Goal: Obtain resource: Download file/media

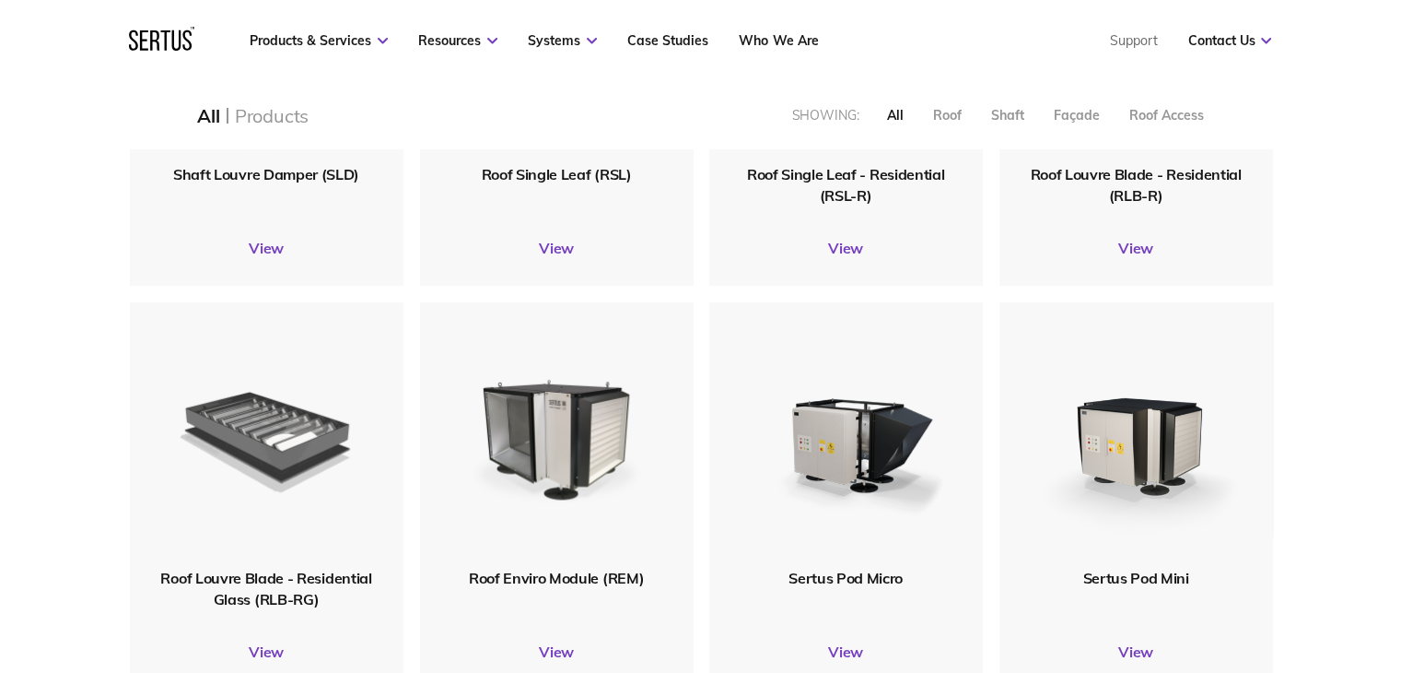
scroll to position [737, 0]
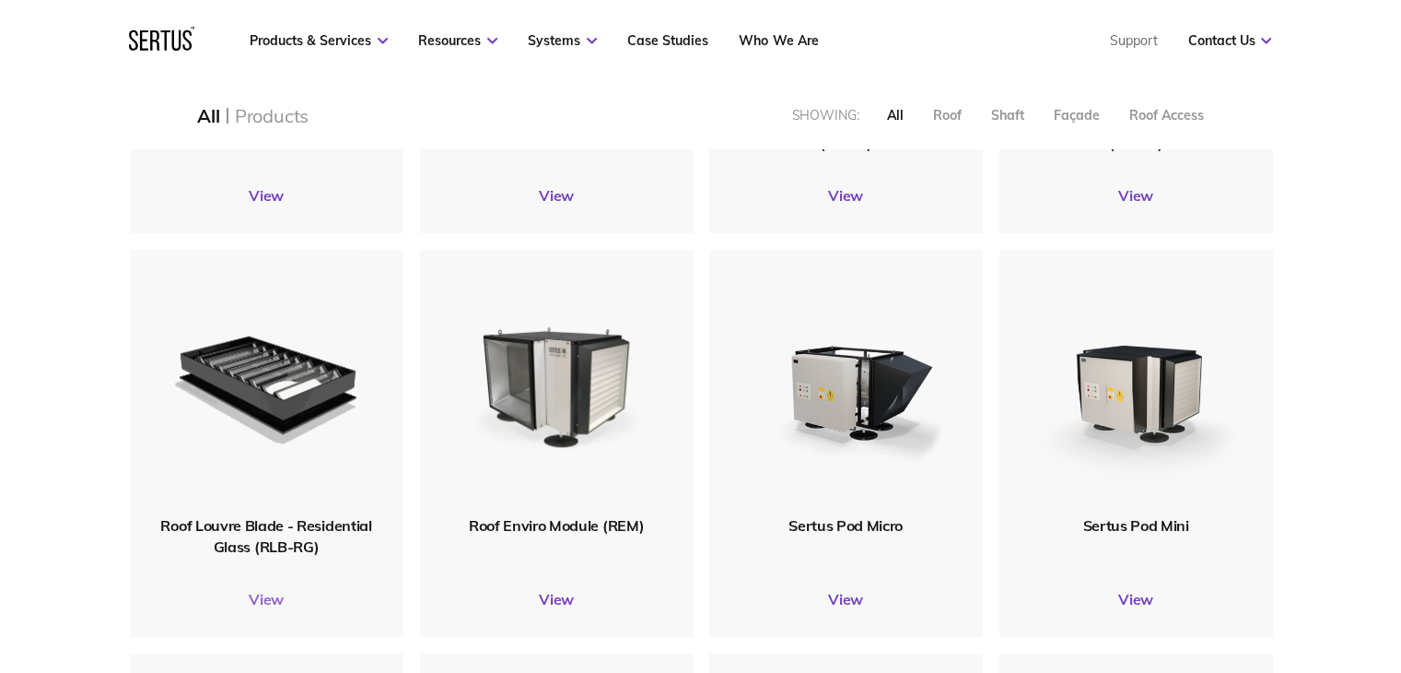
click at [269, 598] on link "View" at bounding box center [267, 599] width 274 height 18
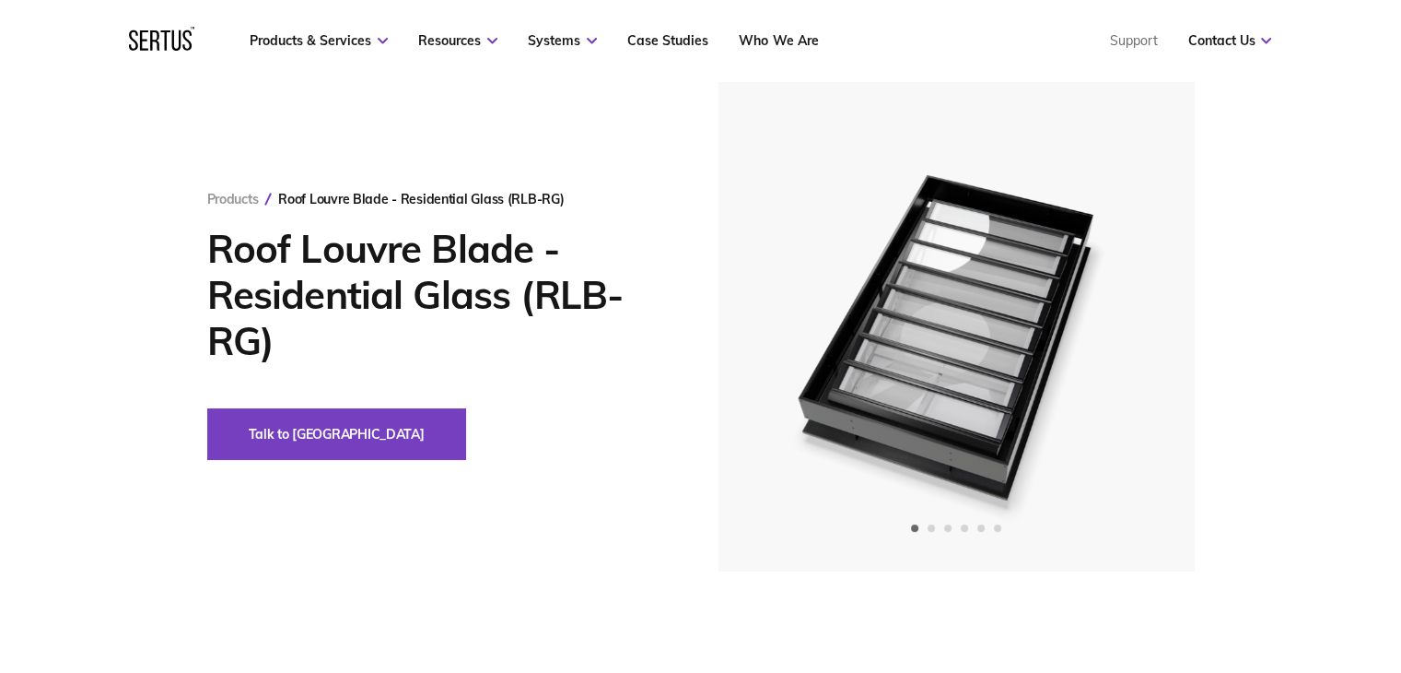
scroll to position [184, 0]
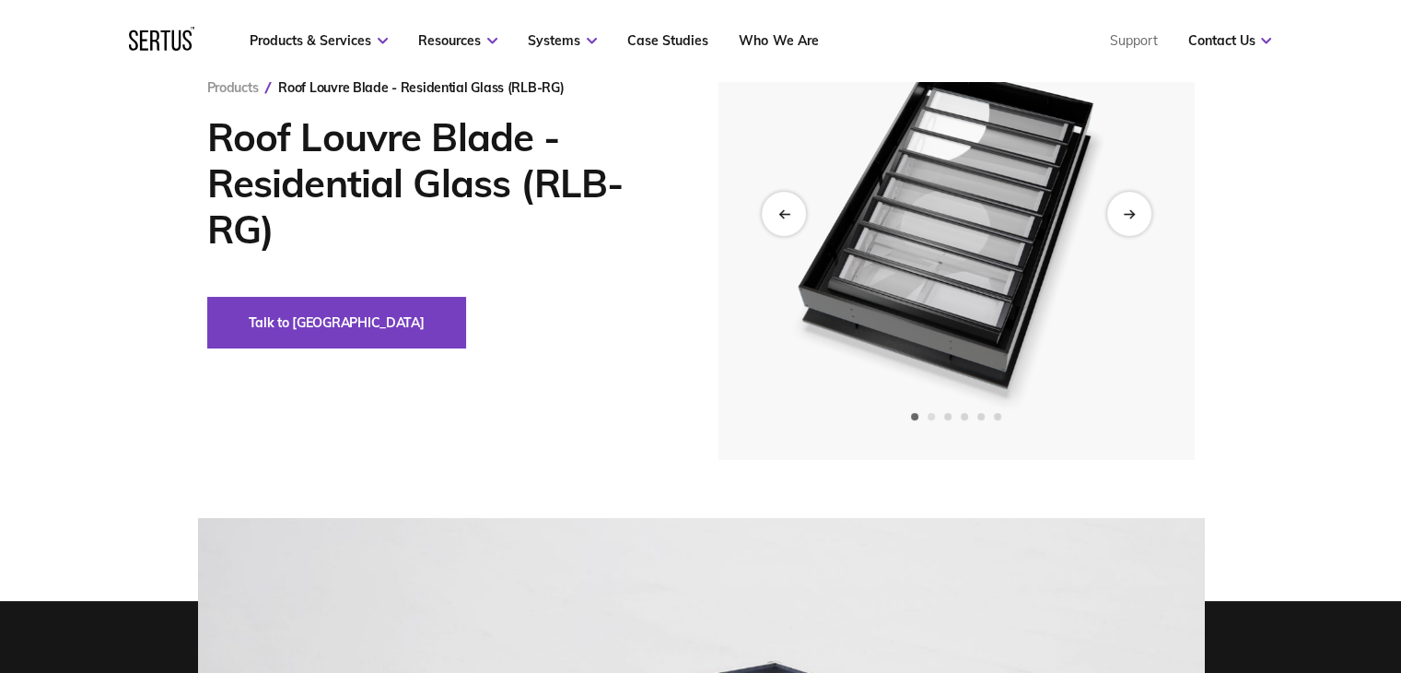
click at [930, 416] on span "Go to slide 2" at bounding box center [931, 416] width 7 height 7
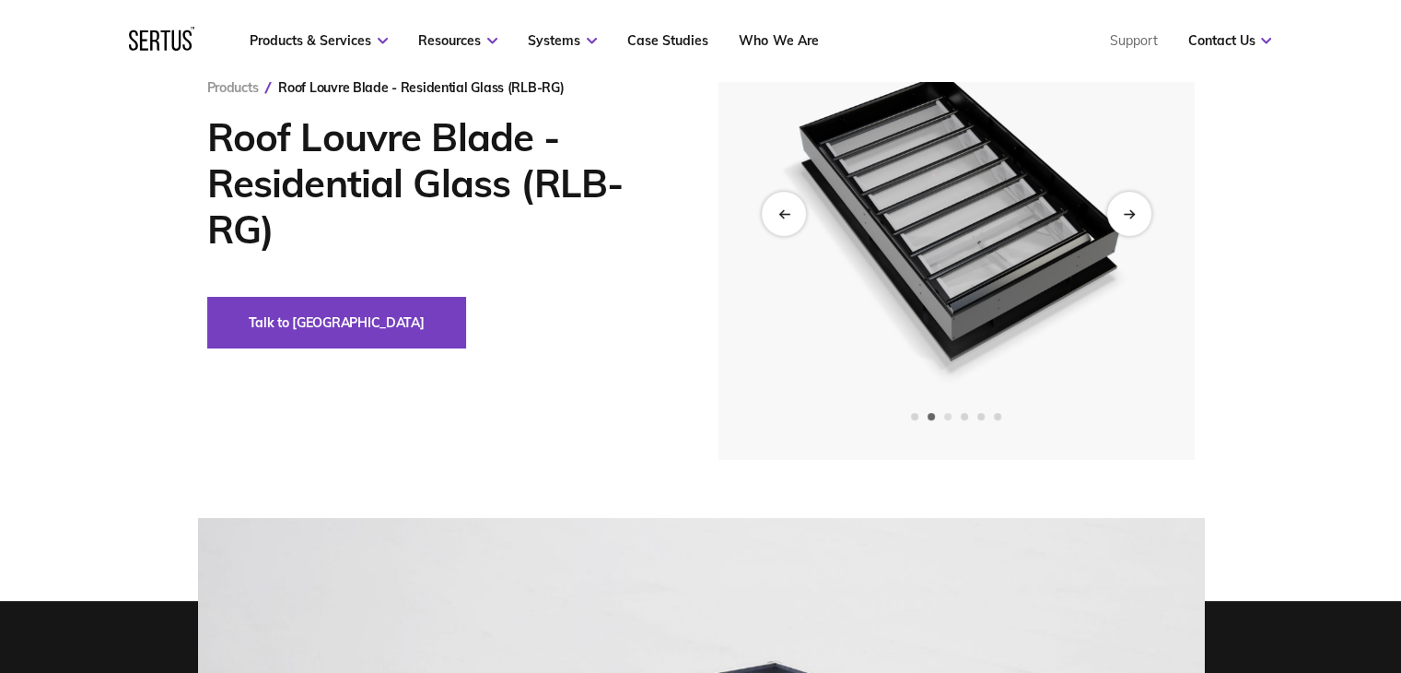
click at [950, 415] on span "Go to slide 3" at bounding box center [947, 416] width 7 height 7
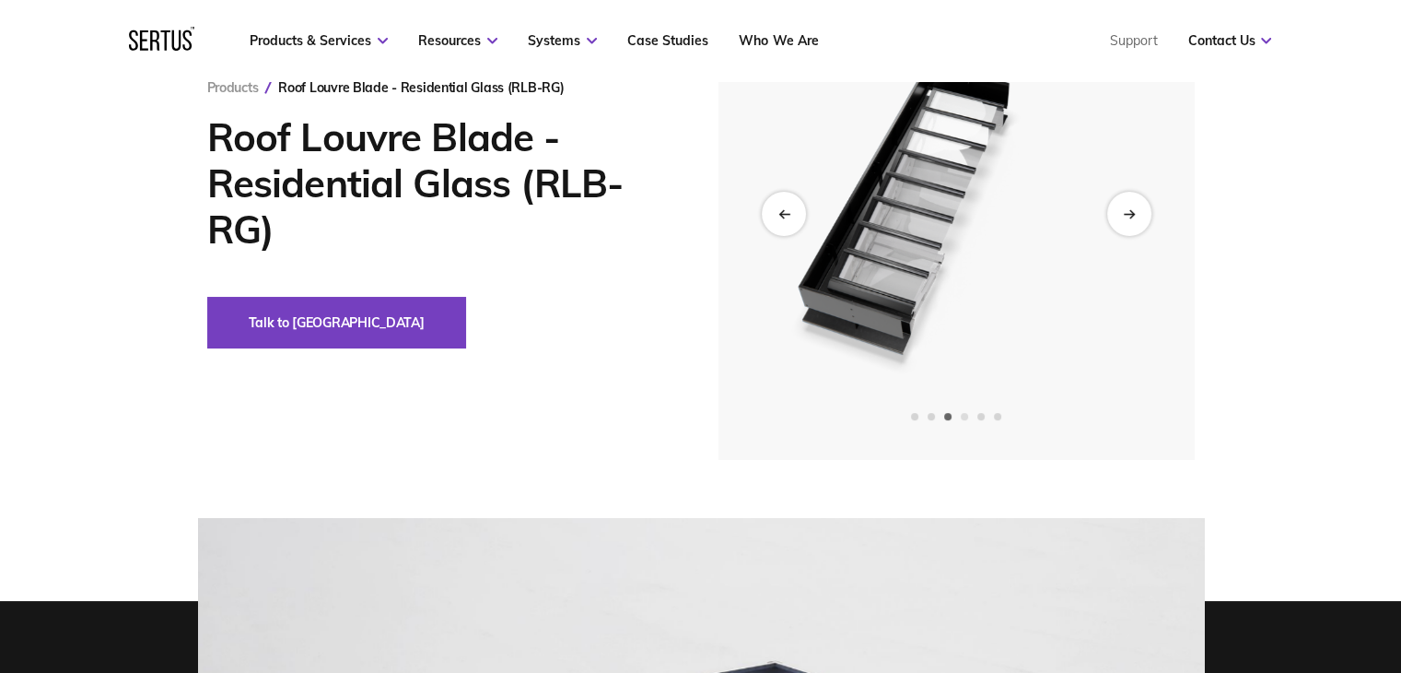
click at [968, 416] on span "Go to slide 4" at bounding box center [964, 416] width 7 height 7
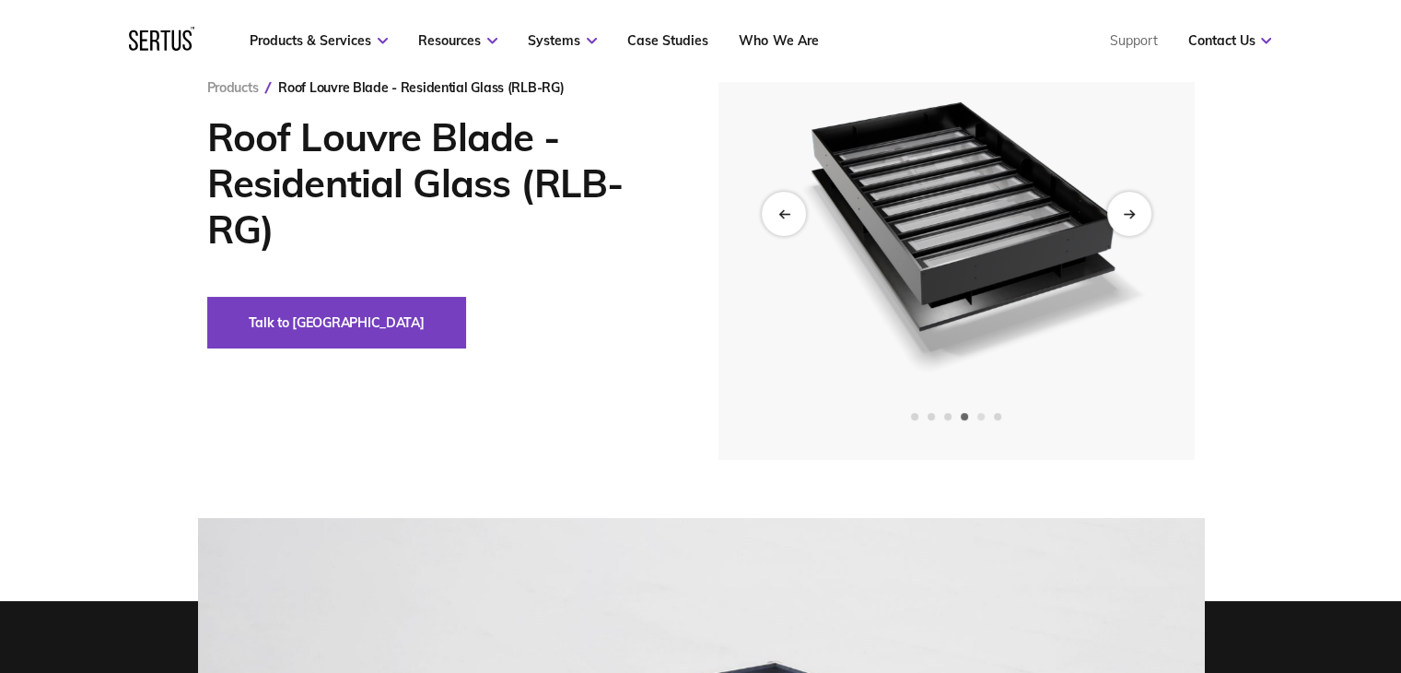
click at [980, 418] on span "Go to slide 5" at bounding box center [981, 416] width 7 height 7
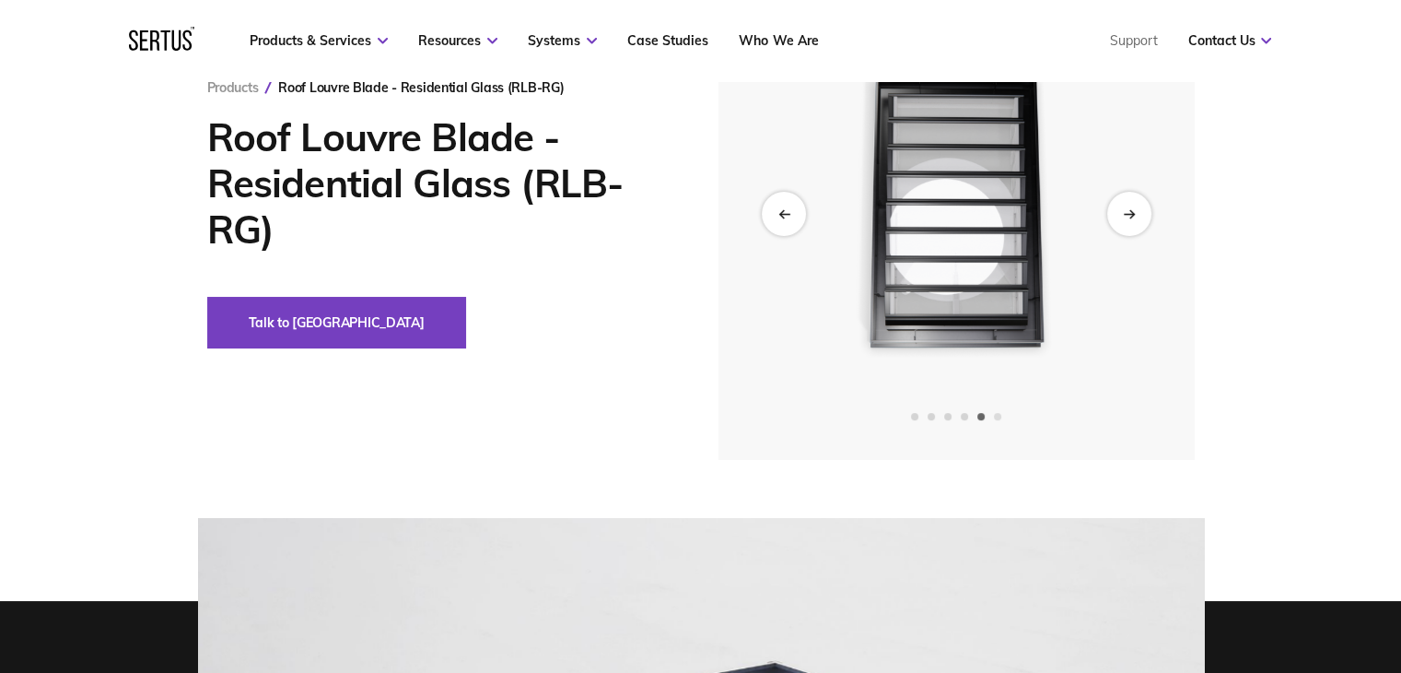
click at [999, 417] on span "Go to slide 6" at bounding box center [997, 416] width 7 height 7
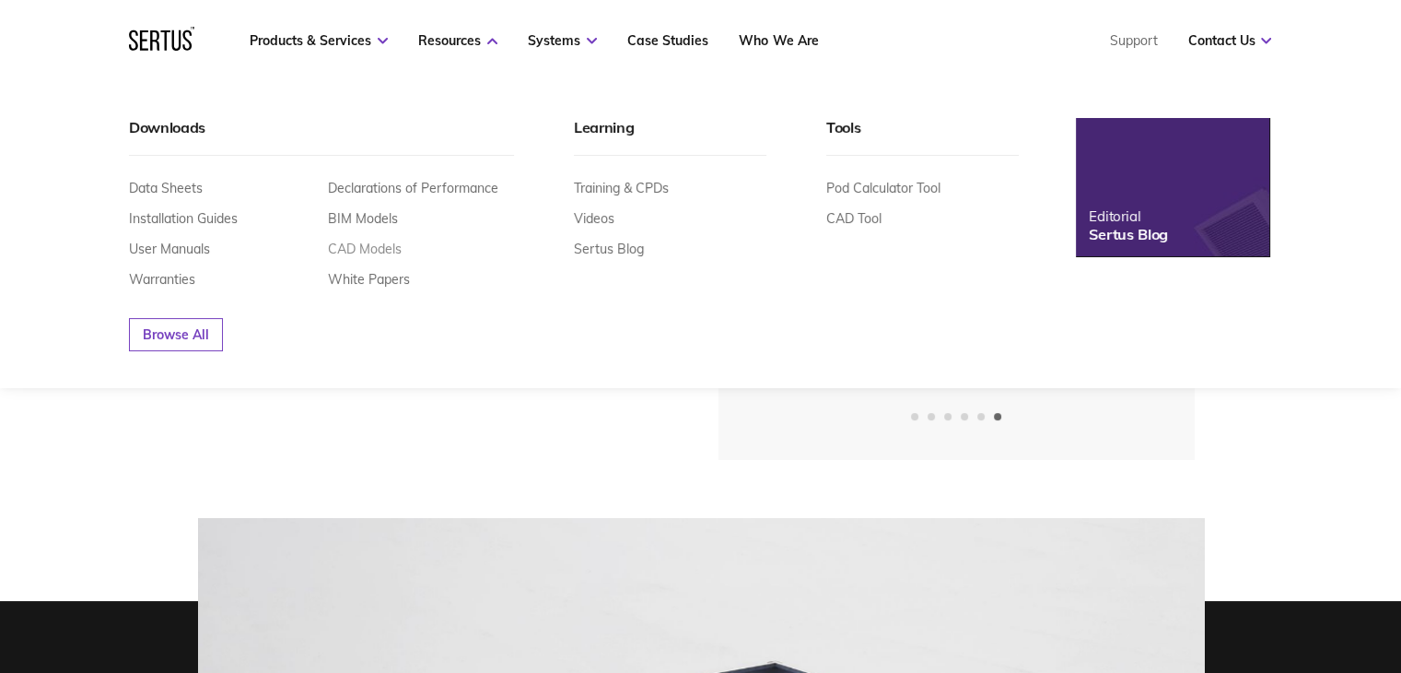
click at [383, 248] on link "CAD Models" at bounding box center [366, 248] width 74 height 17
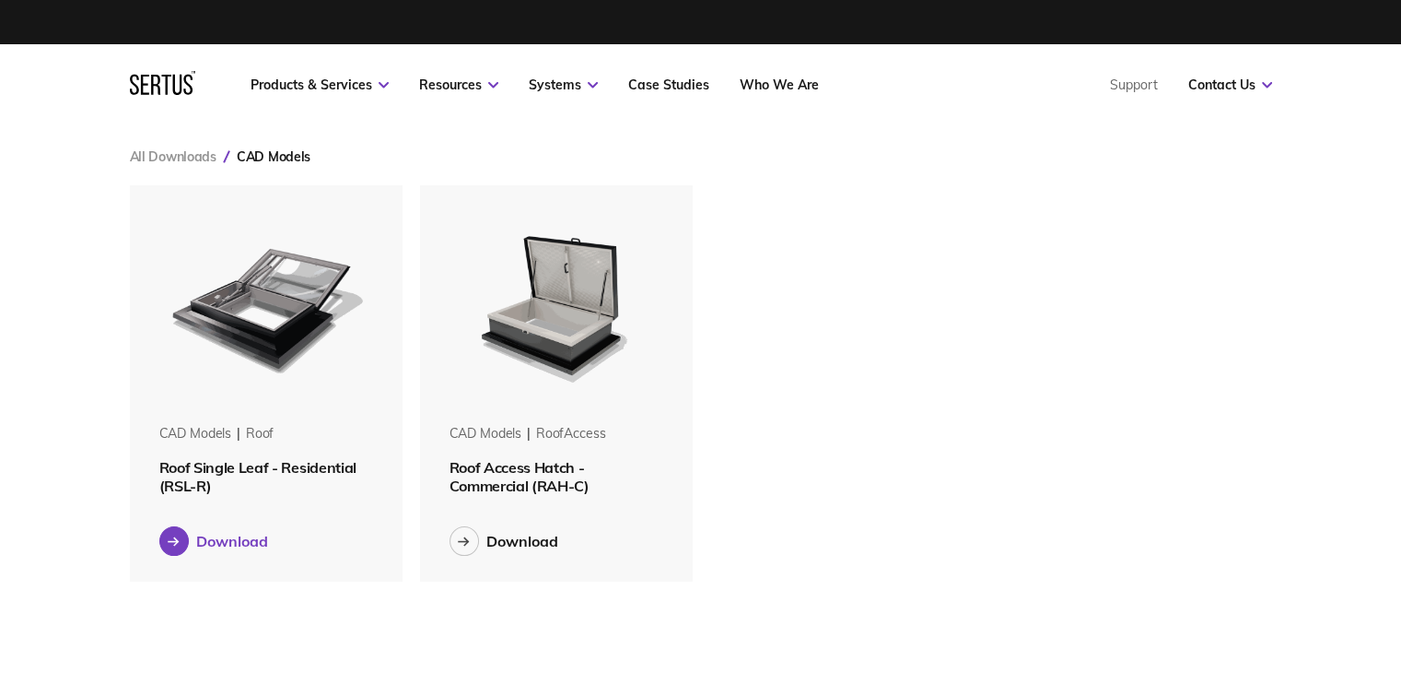
click at [168, 539] on icon at bounding box center [174, 541] width 12 height 10
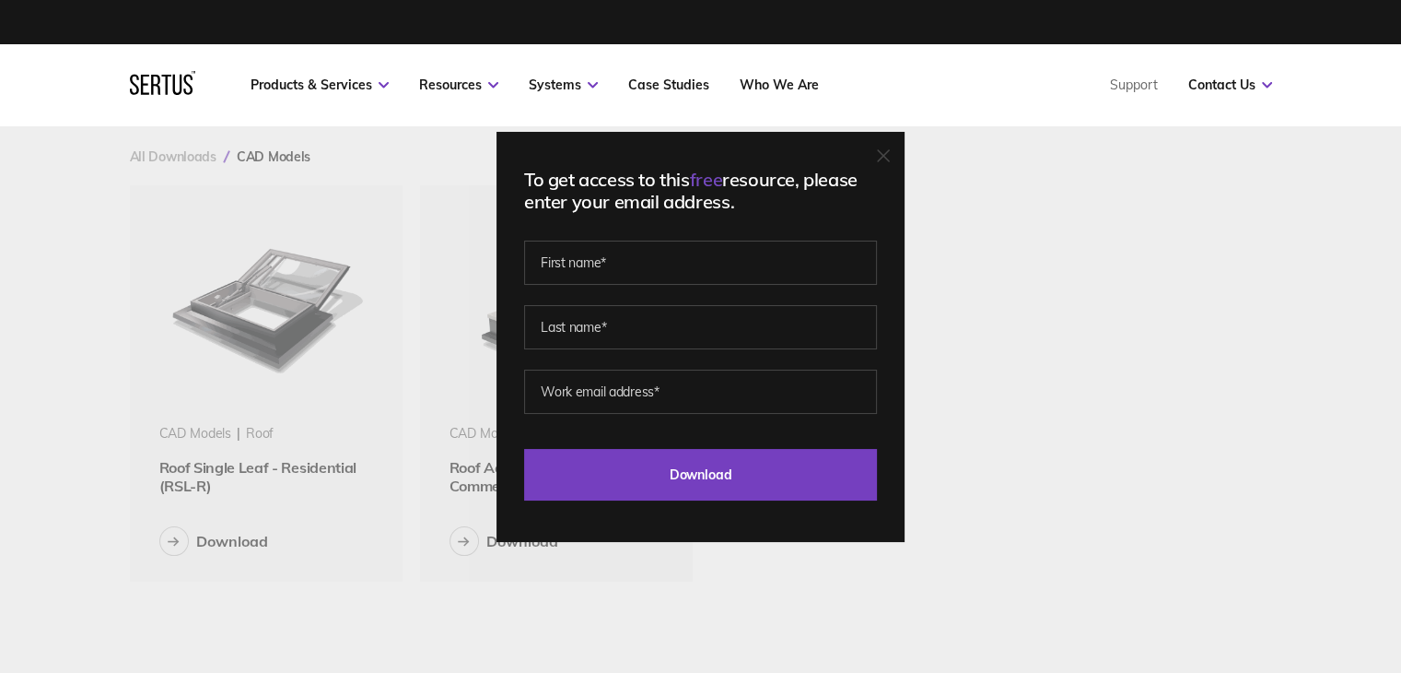
drag, startPoint x: 984, startPoint y: 388, endPoint x: 1002, endPoint y: 458, distance: 72.4
click at [1014, 458] on div "To get access to this free resource, please enter your email address. Last Down…" at bounding box center [700, 336] width 1401 height 673
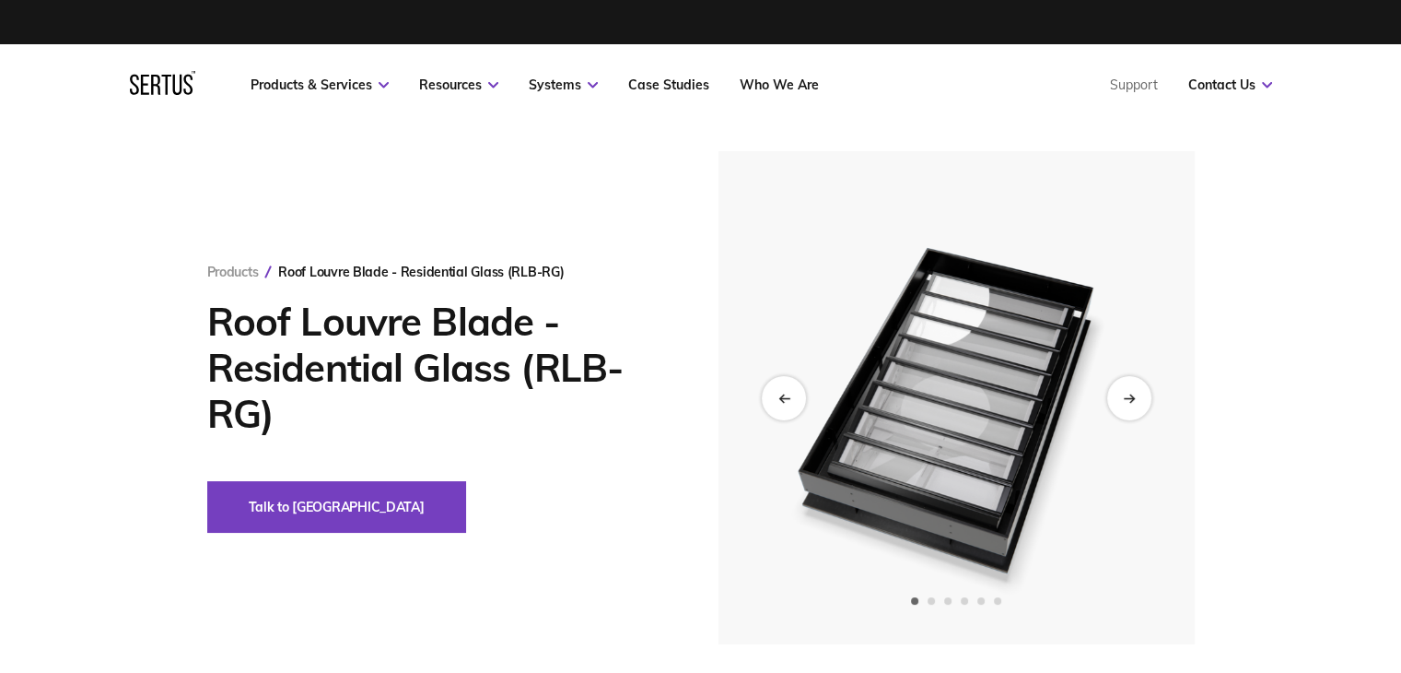
scroll to position [184, 0]
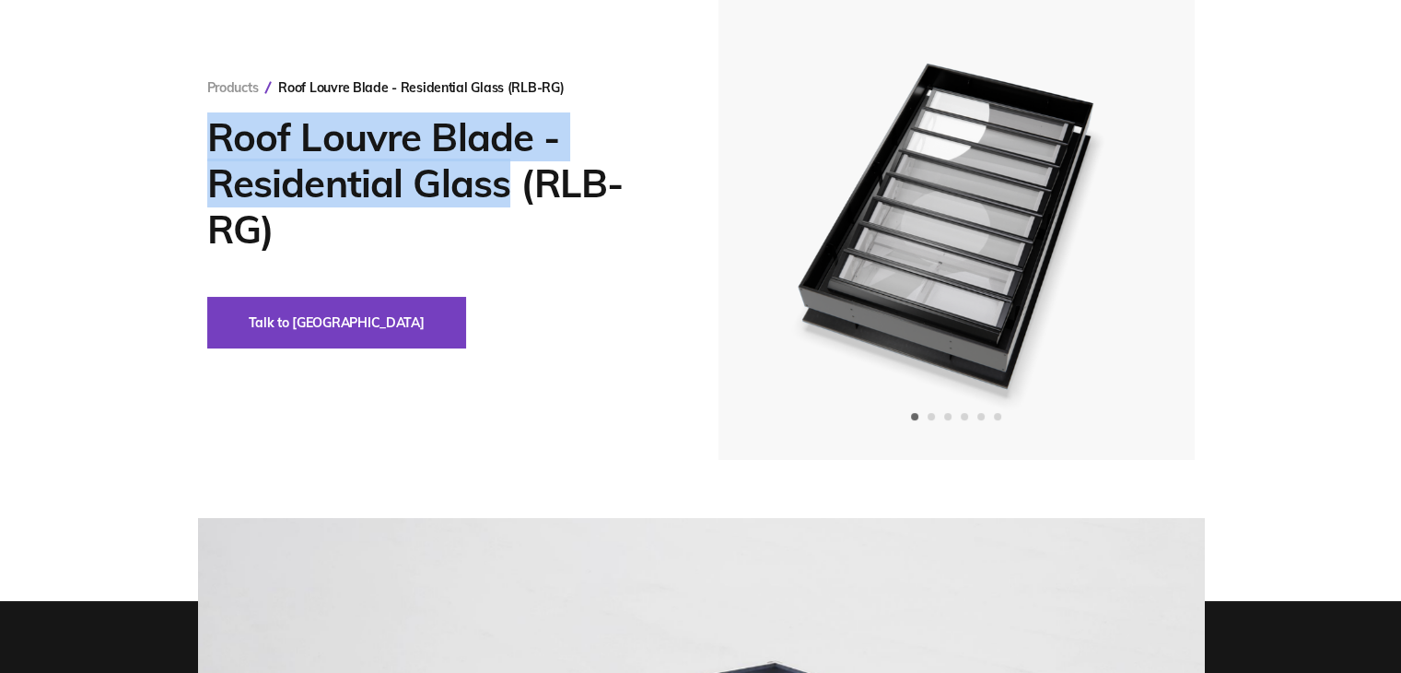
drag, startPoint x: 211, startPoint y: 130, endPoint x: 474, endPoint y: 193, distance: 270.2
click at [501, 199] on h1 "Roof Louvre Blade - Residential Glass (RLB-RG)" at bounding box center [435, 183] width 456 height 138
copy h1 "Roof Louvre Blade - Residential Glass"
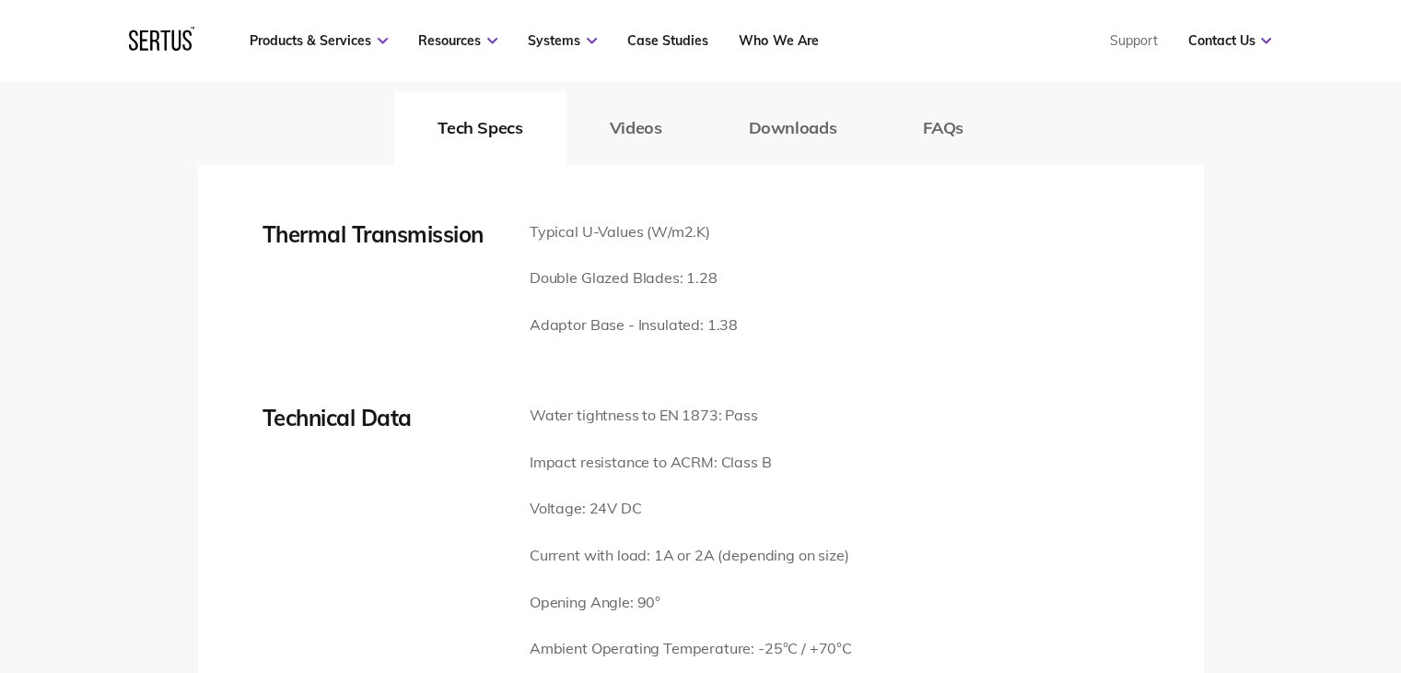
scroll to position [3041, 0]
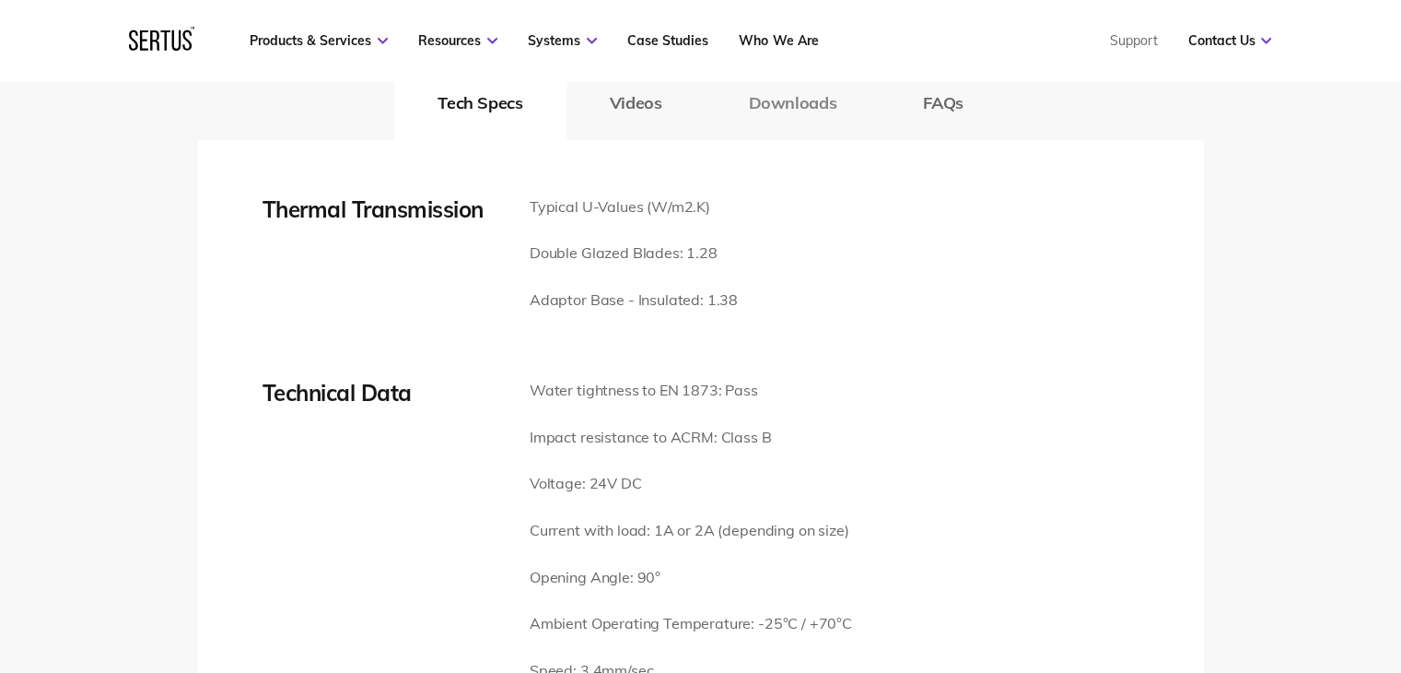
click at [789, 100] on button "Downloads" at bounding box center [792, 103] width 175 height 74
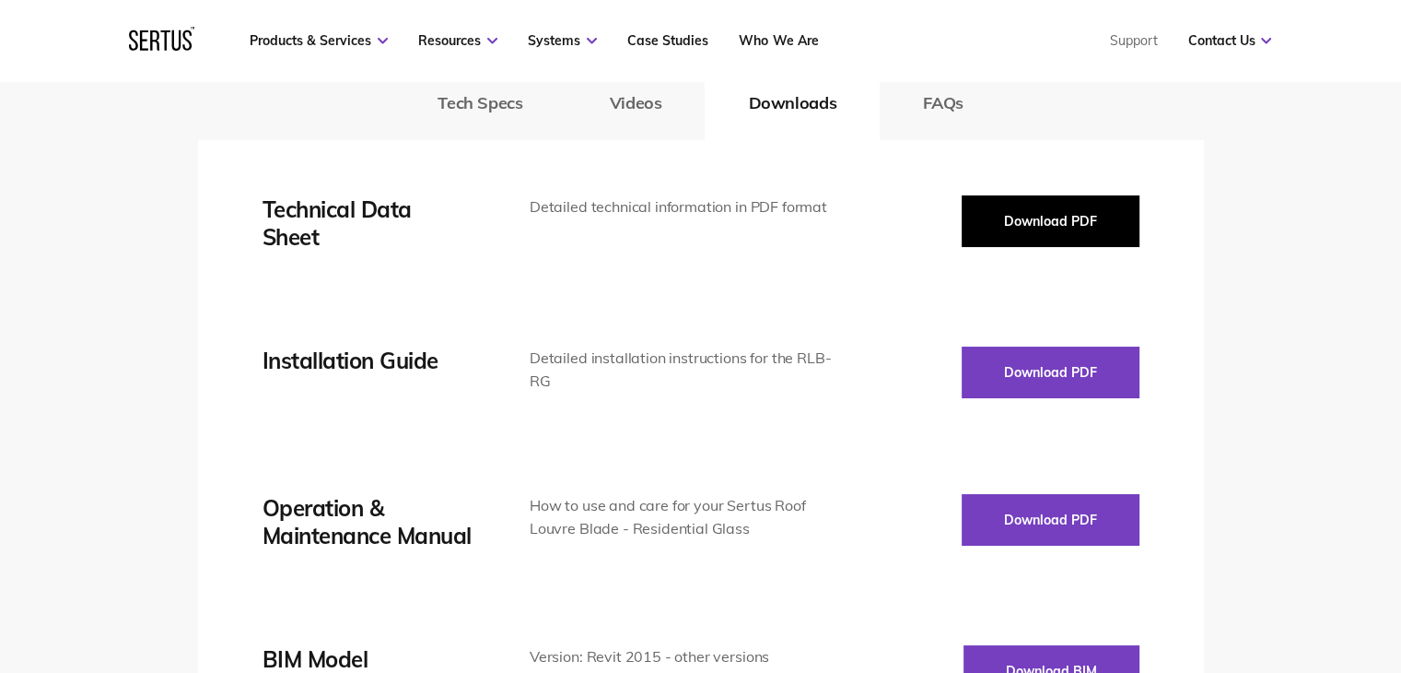
click at [1035, 222] on button "Download PDF" at bounding box center [1051, 221] width 178 height 52
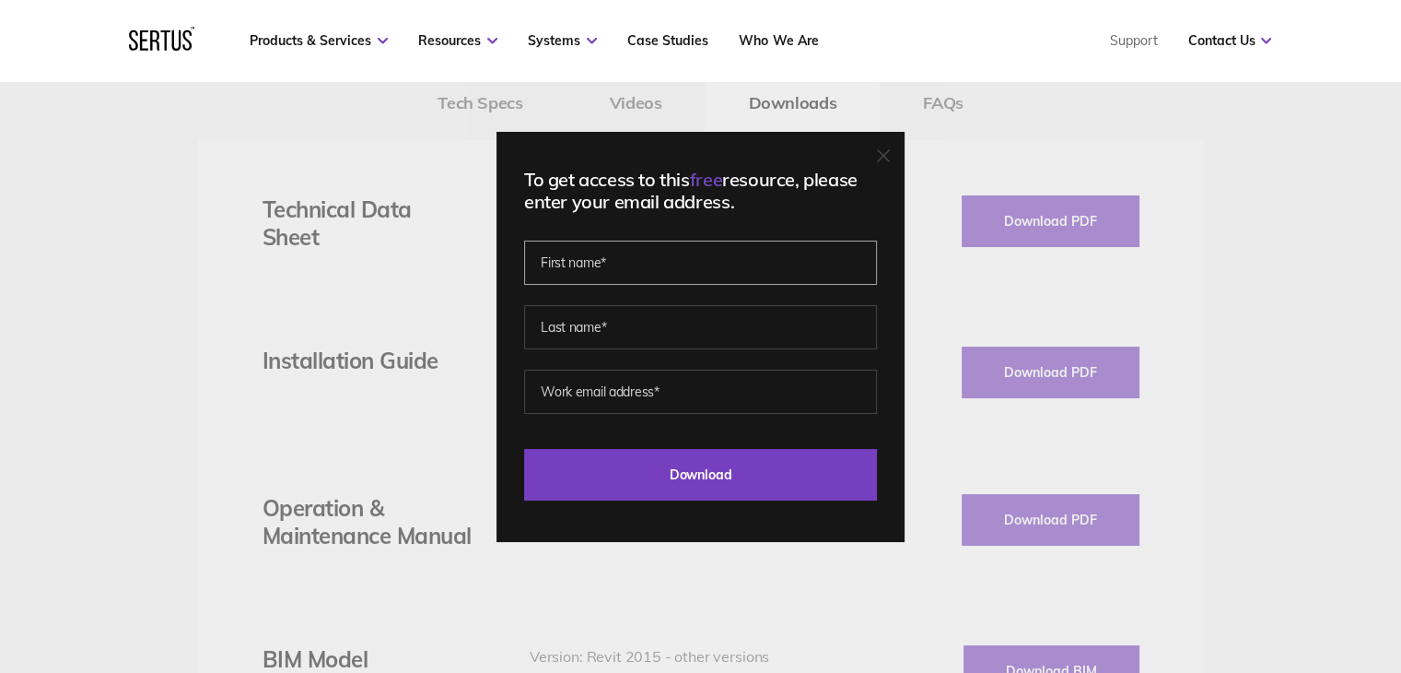
click at [662, 265] on input "text" at bounding box center [700, 262] width 353 height 44
type input "[PERSON_NAME]"
type input "[PERSON_NAME][EMAIL_ADDRESS][DOMAIN_NAME]"
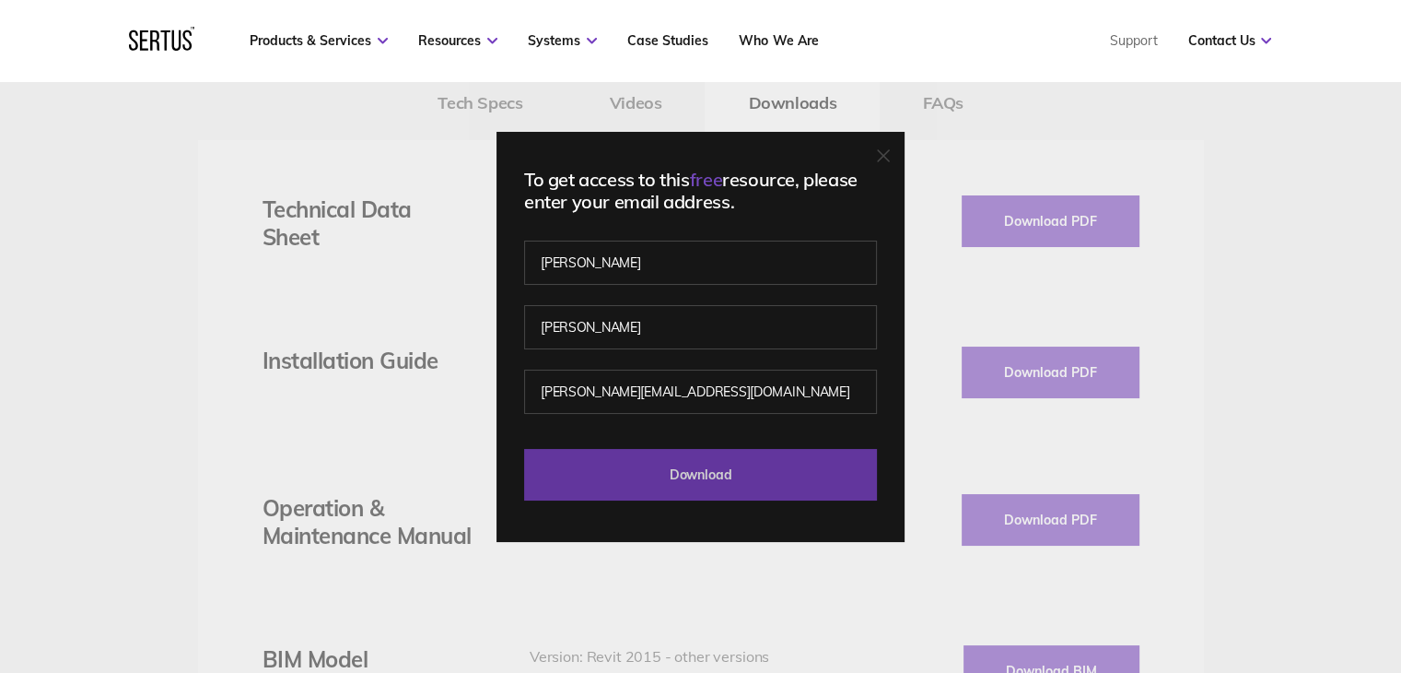
click at [707, 480] on input "Download" at bounding box center [700, 475] width 353 height 52
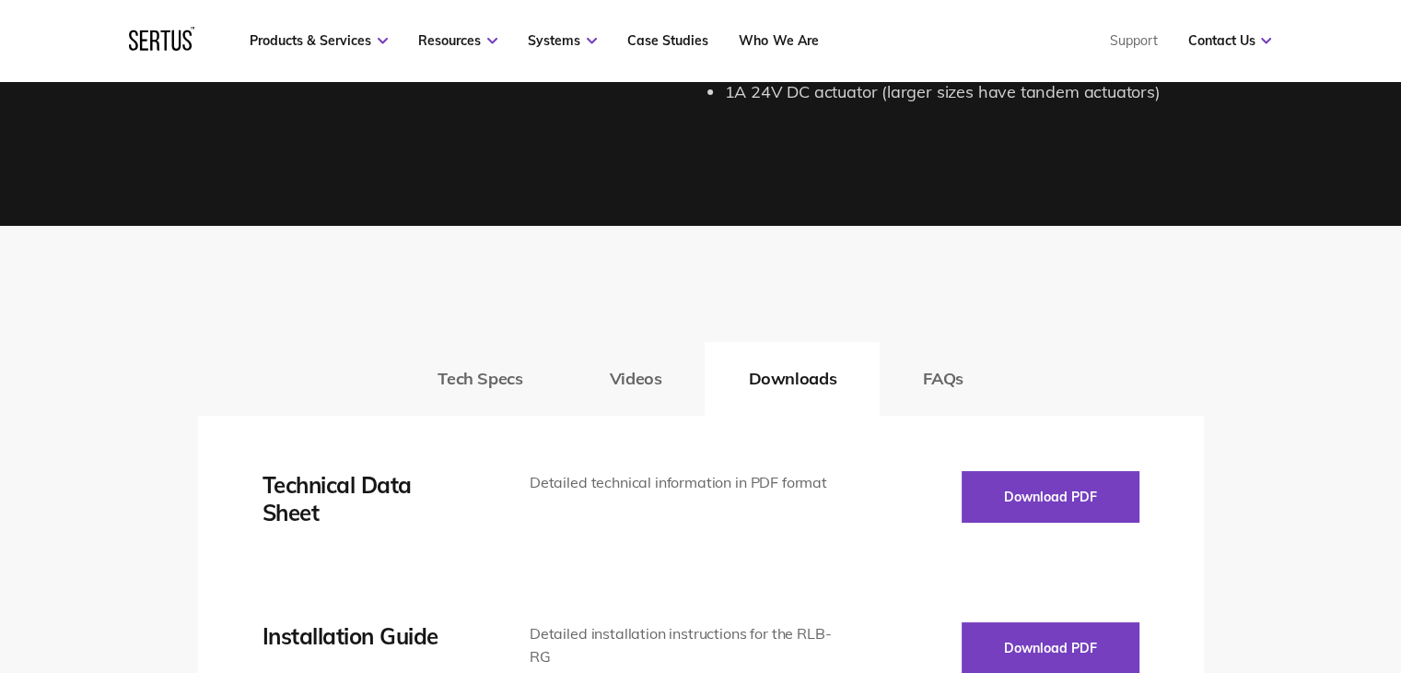
scroll to position [2764, 0]
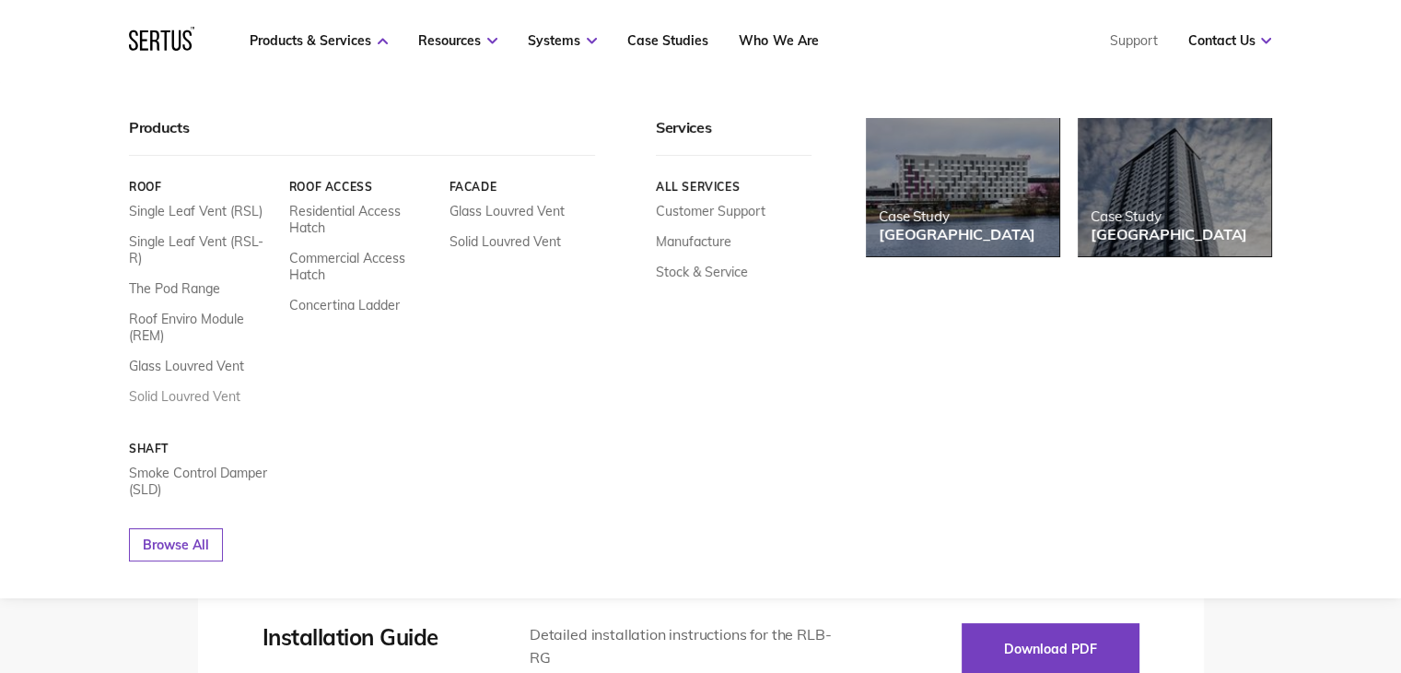
click at [186, 388] on link "Solid Louvred Vent" at bounding box center [184, 396] width 111 height 17
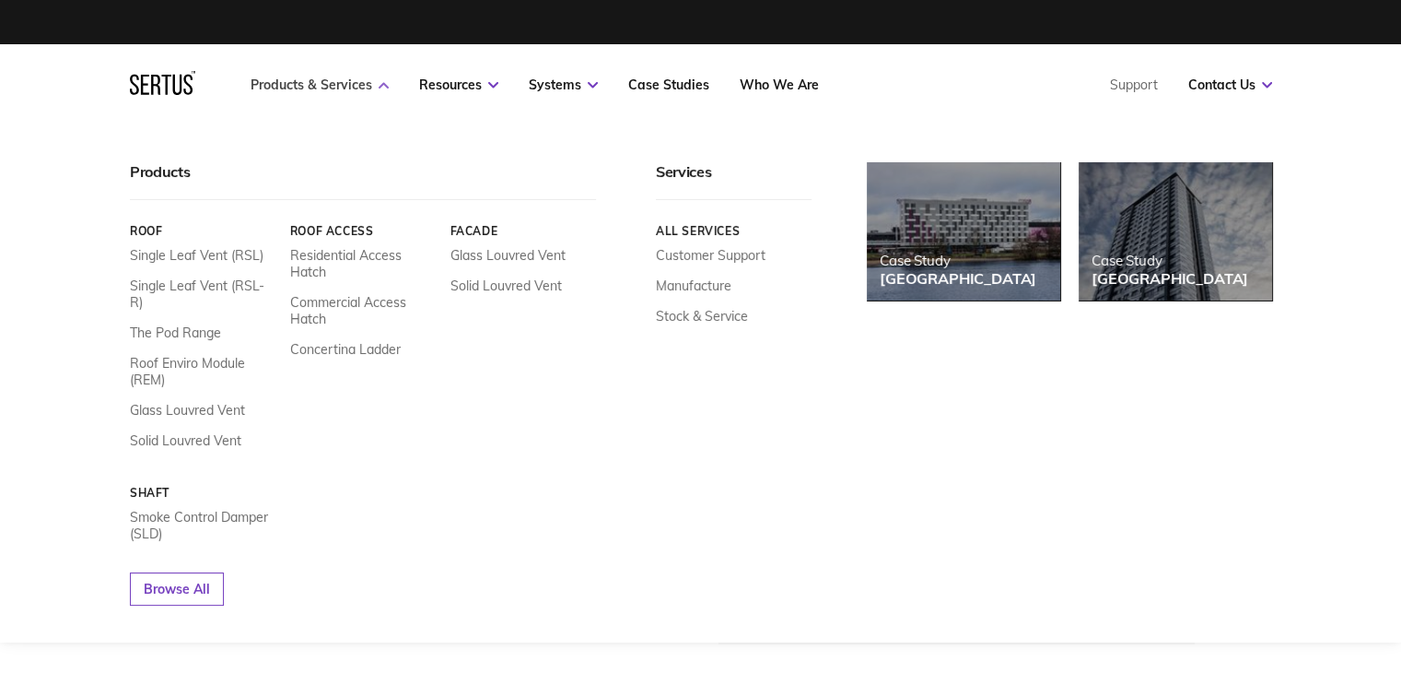
click at [348, 82] on link "Products & Services" at bounding box center [320, 84] width 138 height 17
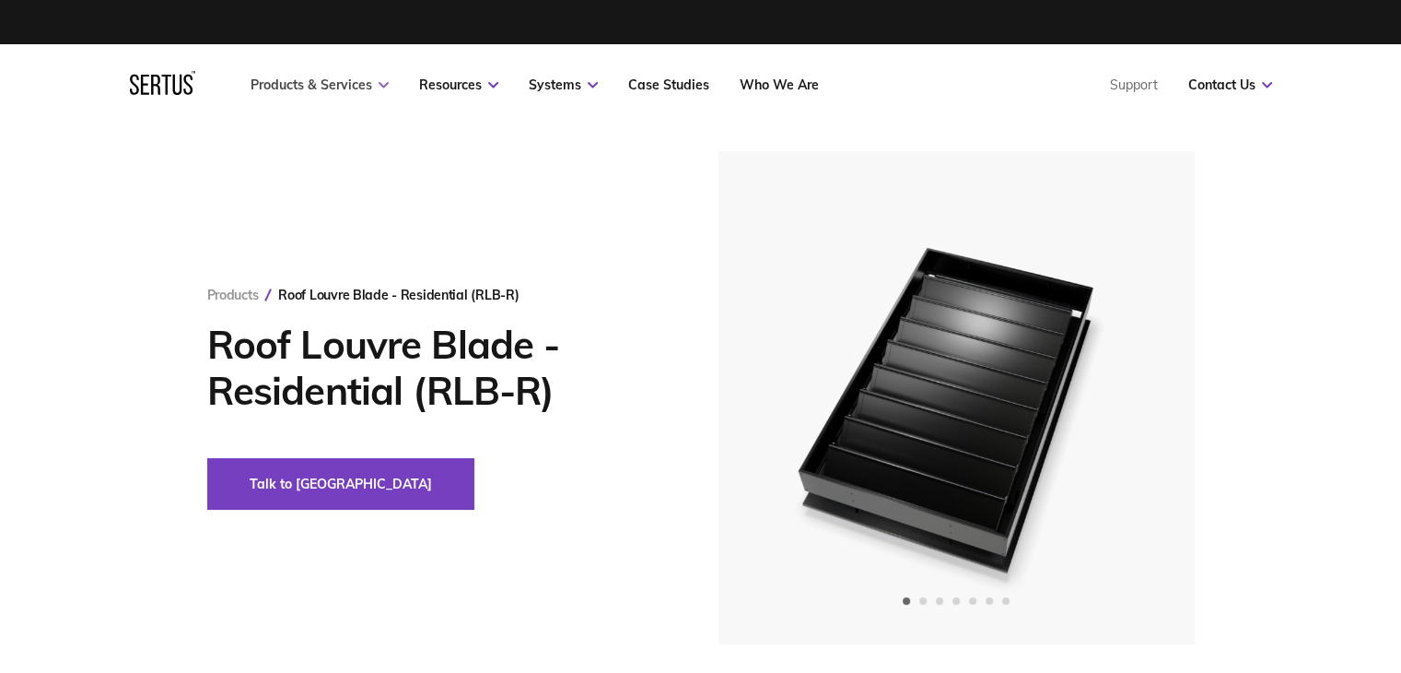
click at [348, 78] on link "Products & Services" at bounding box center [320, 84] width 138 height 17
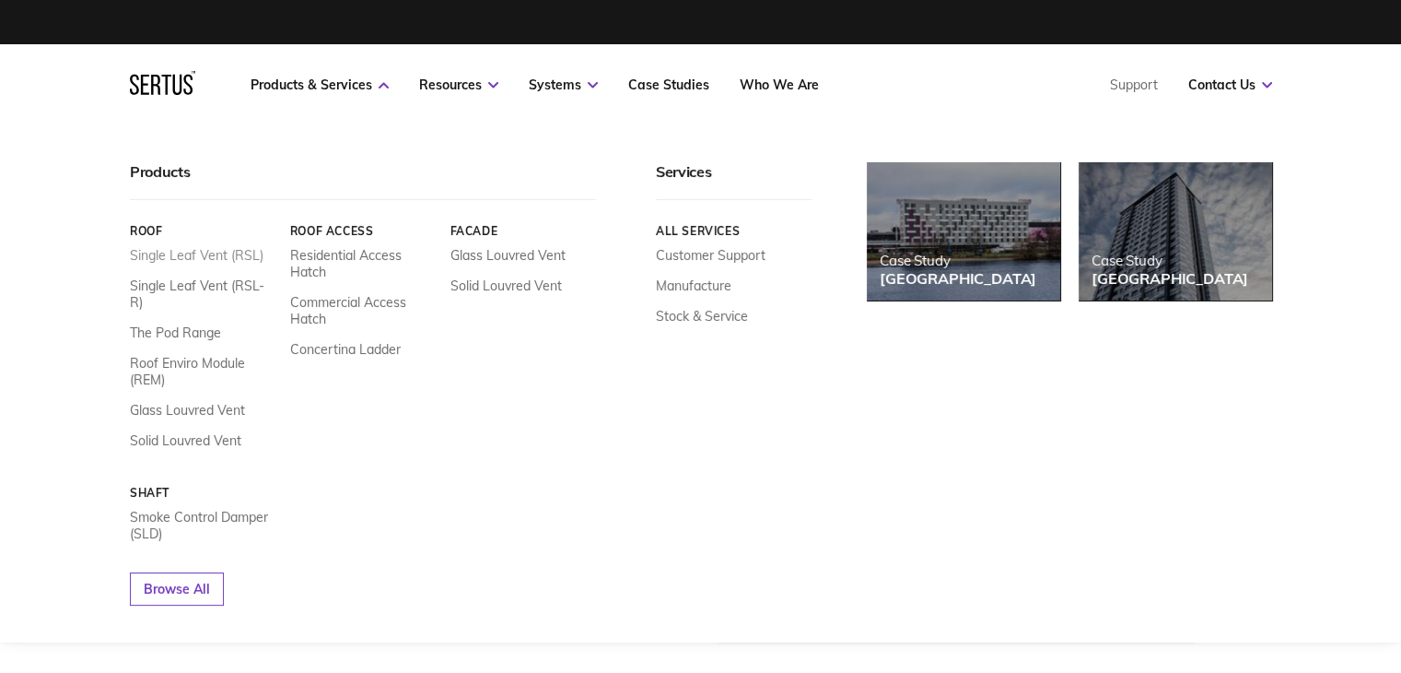
click at [198, 255] on link "Single Leaf Vent (RSL)" at bounding box center [197, 255] width 134 height 17
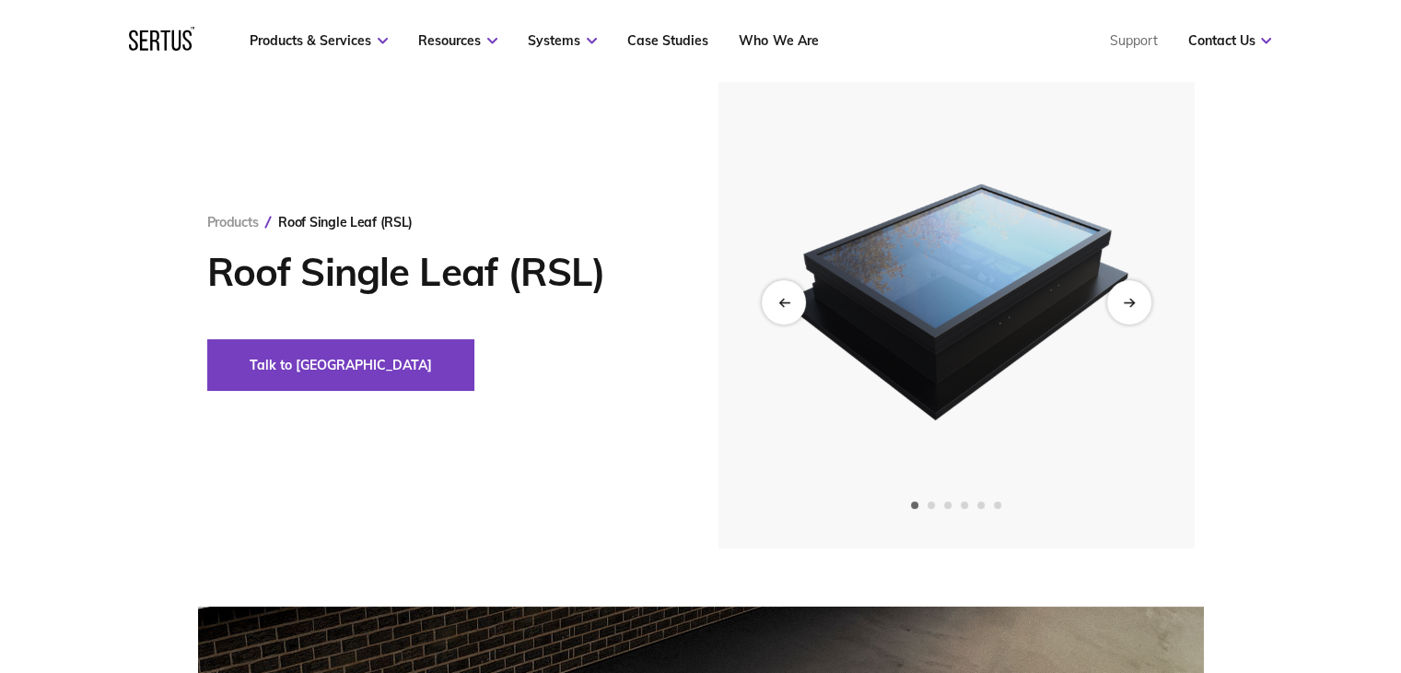
scroll to position [92, 0]
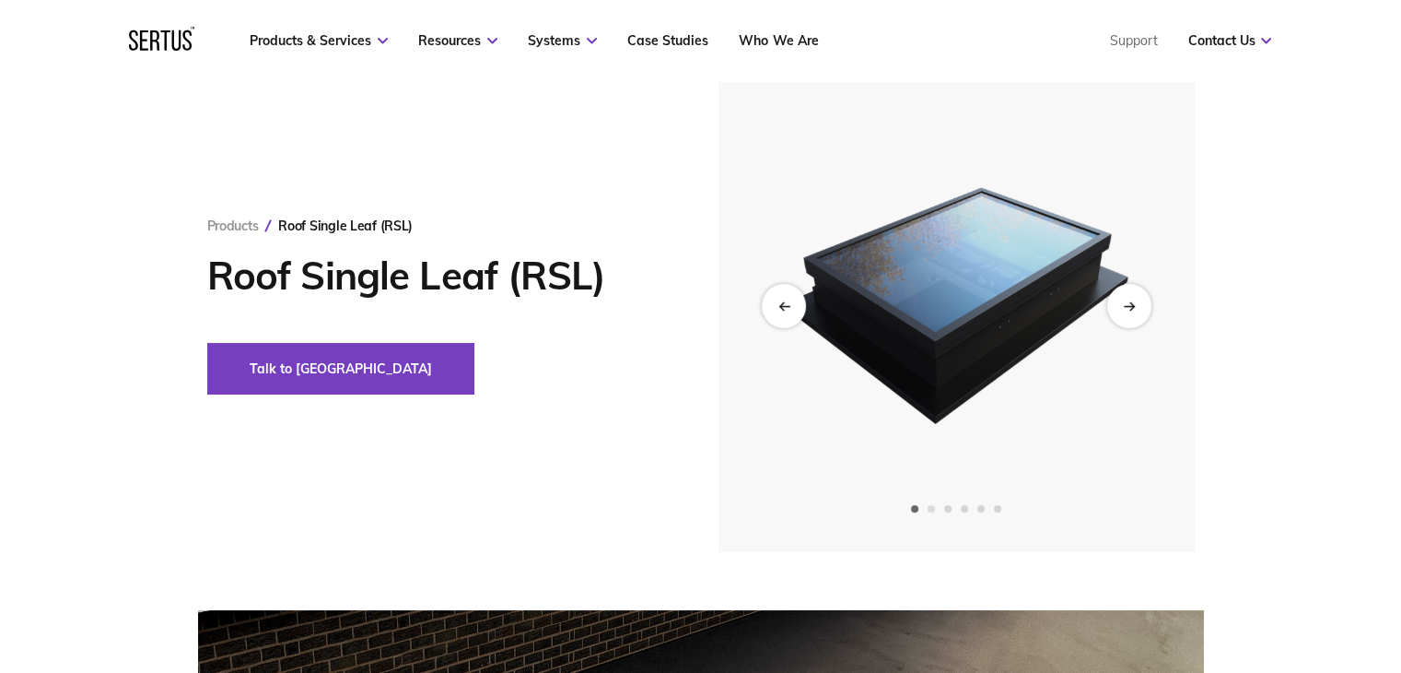
click at [929, 510] on span "Go to slide 2" at bounding box center [931, 508] width 7 height 7
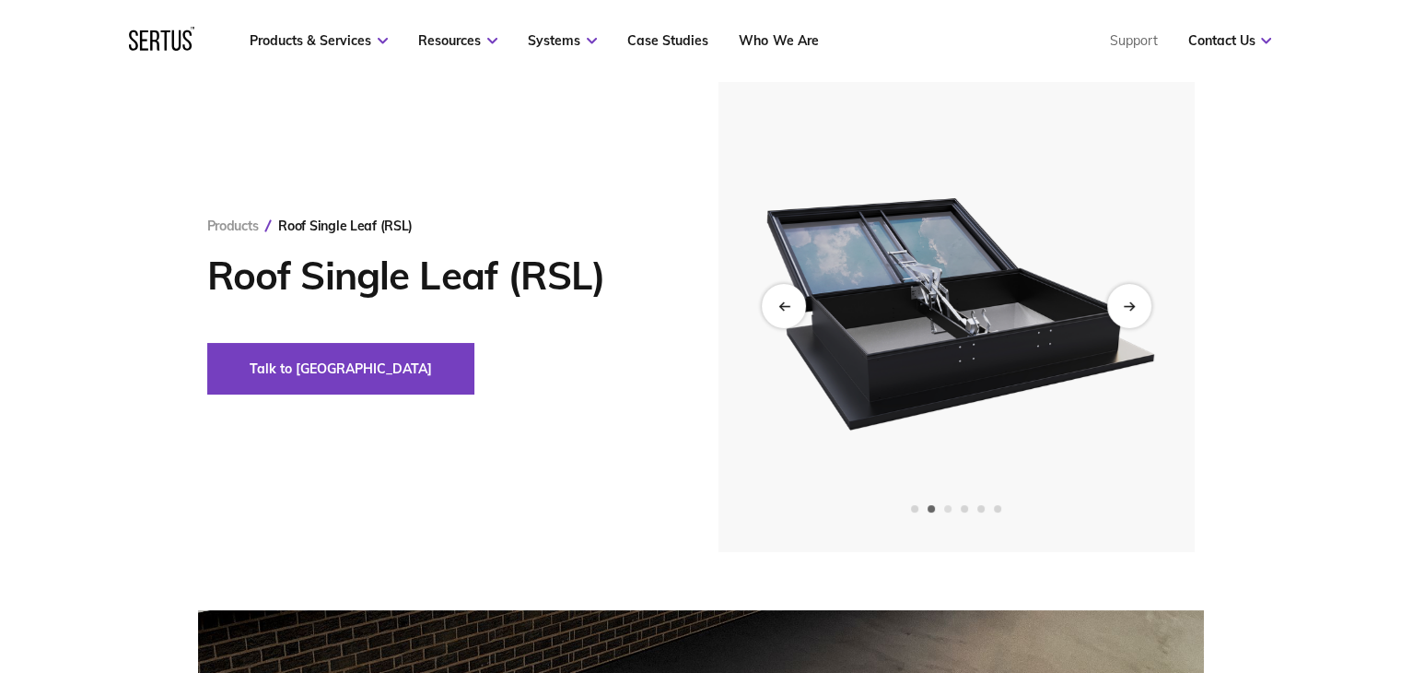
click at [945, 509] on span "Go to slide 3" at bounding box center [947, 508] width 7 height 7
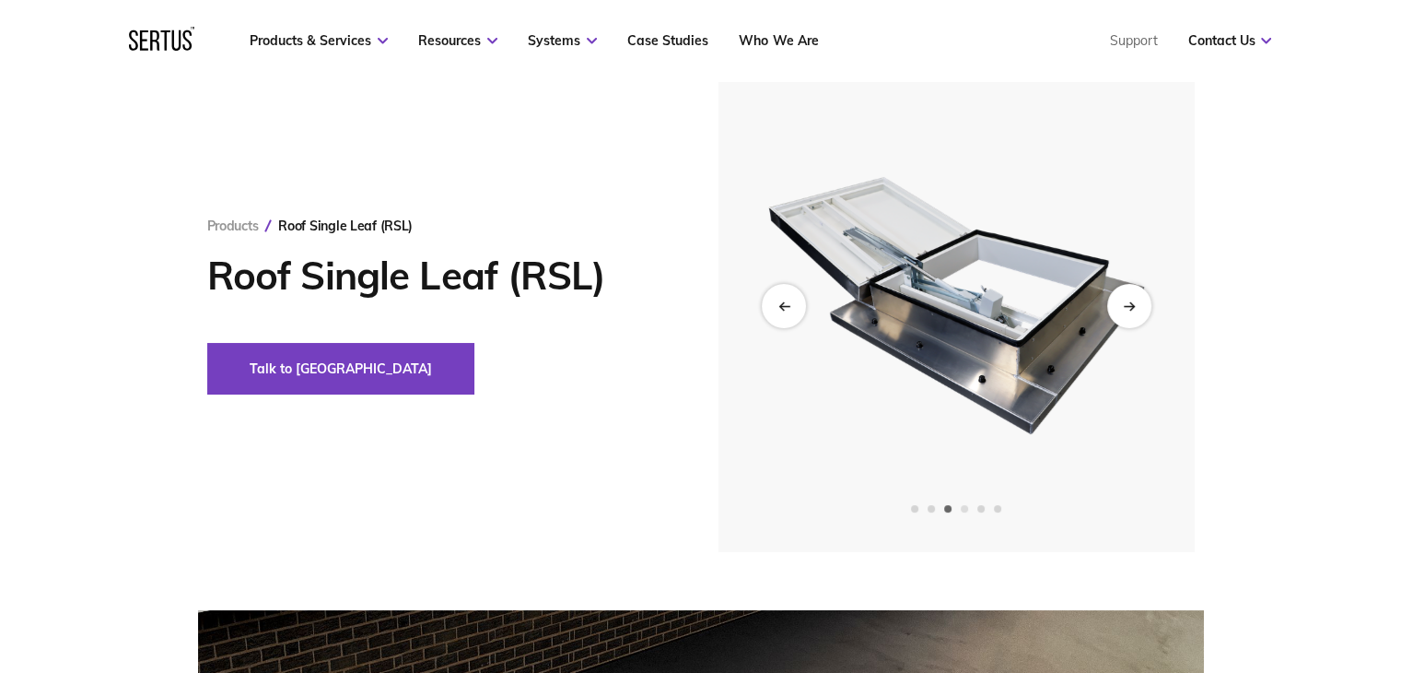
click at [966, 510] on span "Go to slide 4" at bounding box center [964, 508] width 7 height 7
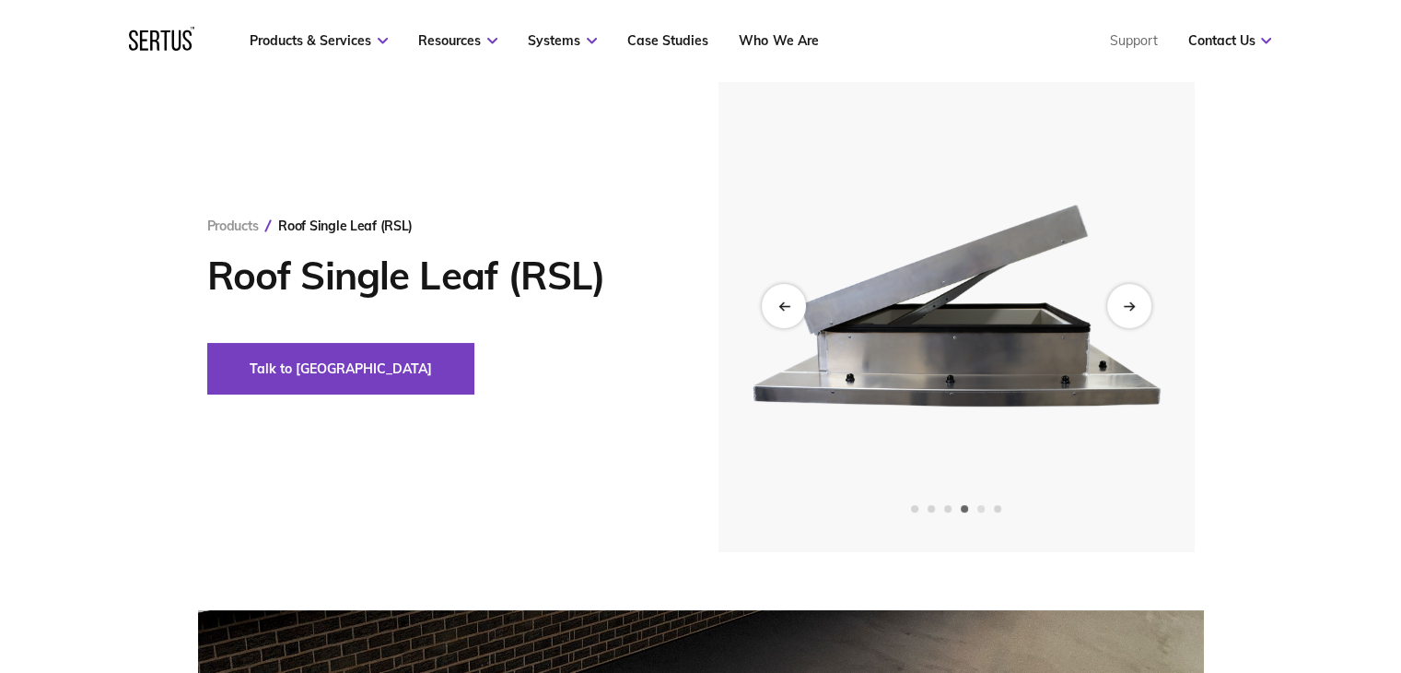
click at [984, 509] on span "Go to slide 5" at bounding box center [981, 508] width 7 height 7
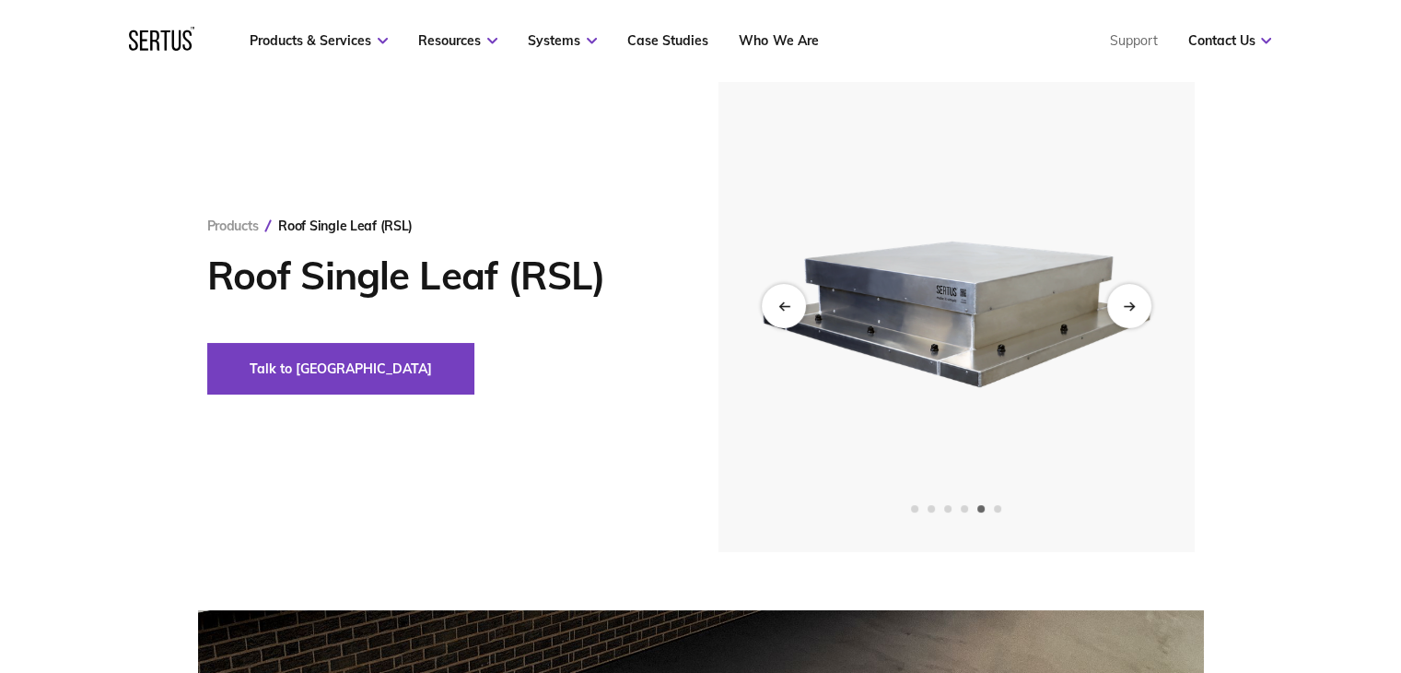
click at [1002, 510] on span "Go to slide 6" at bounding box center [997, 508] width 7 height 7
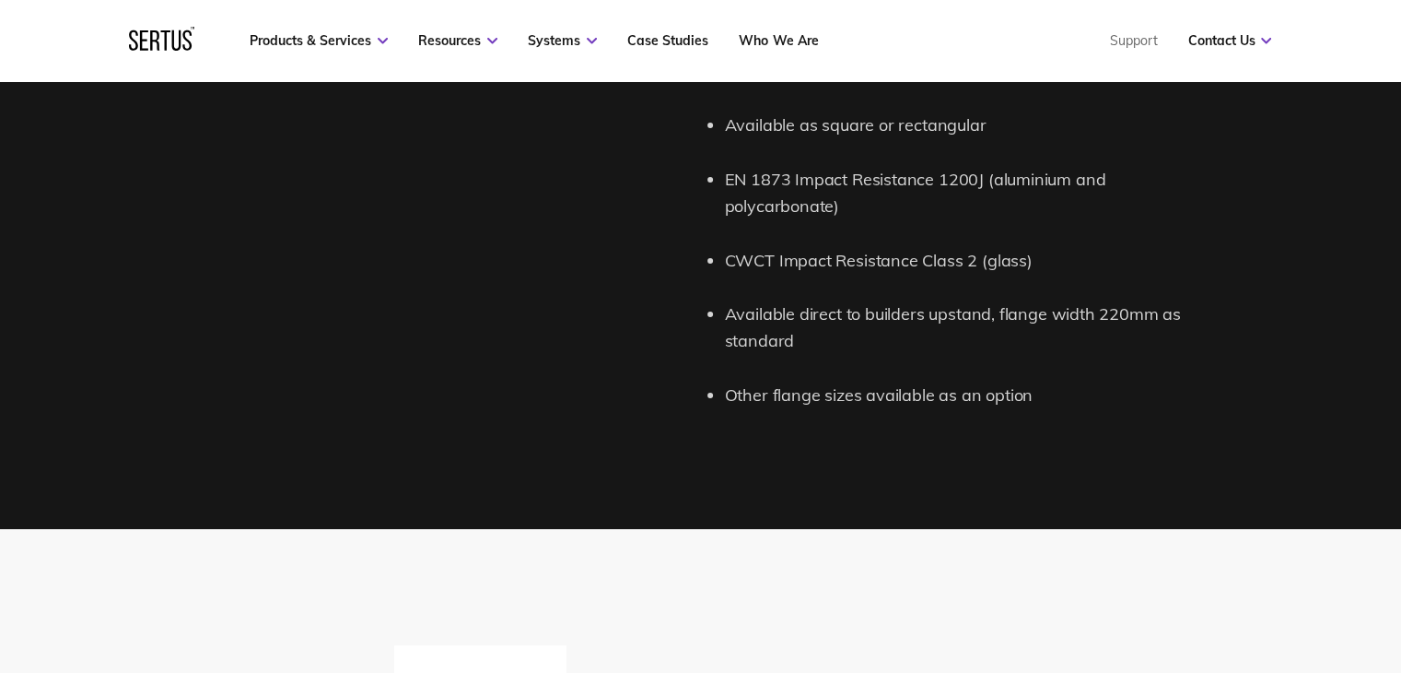
scroll to position [2672, 0]
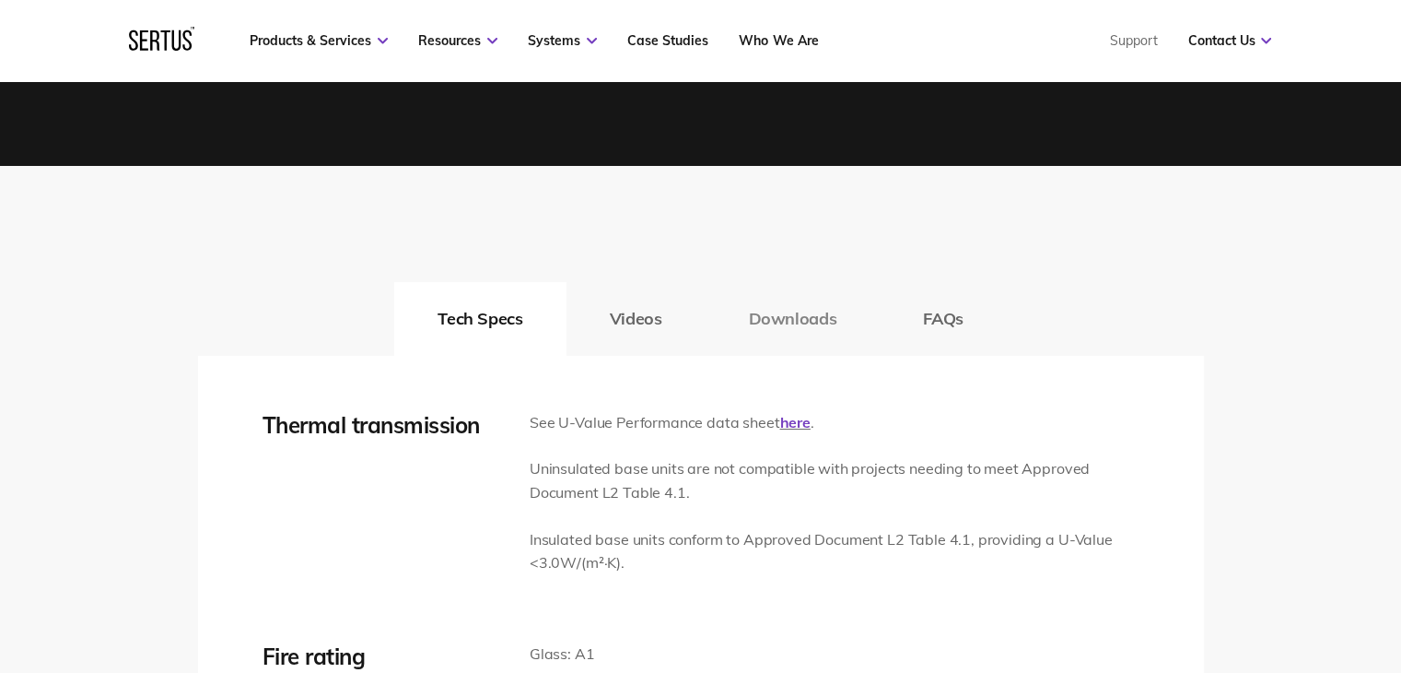
click at [796, 314] on button "Downloads" at bounding box center [792, 319] width 175 height 74
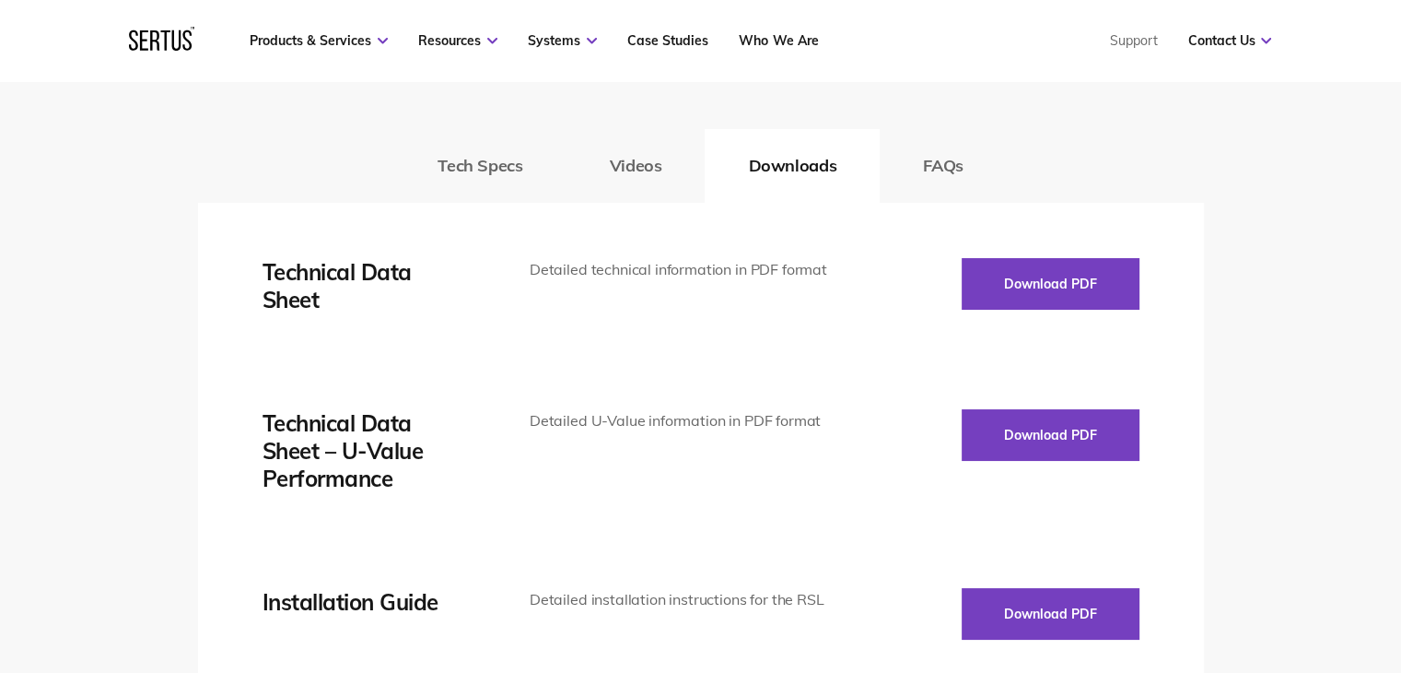
scroll to position [2856, 0]
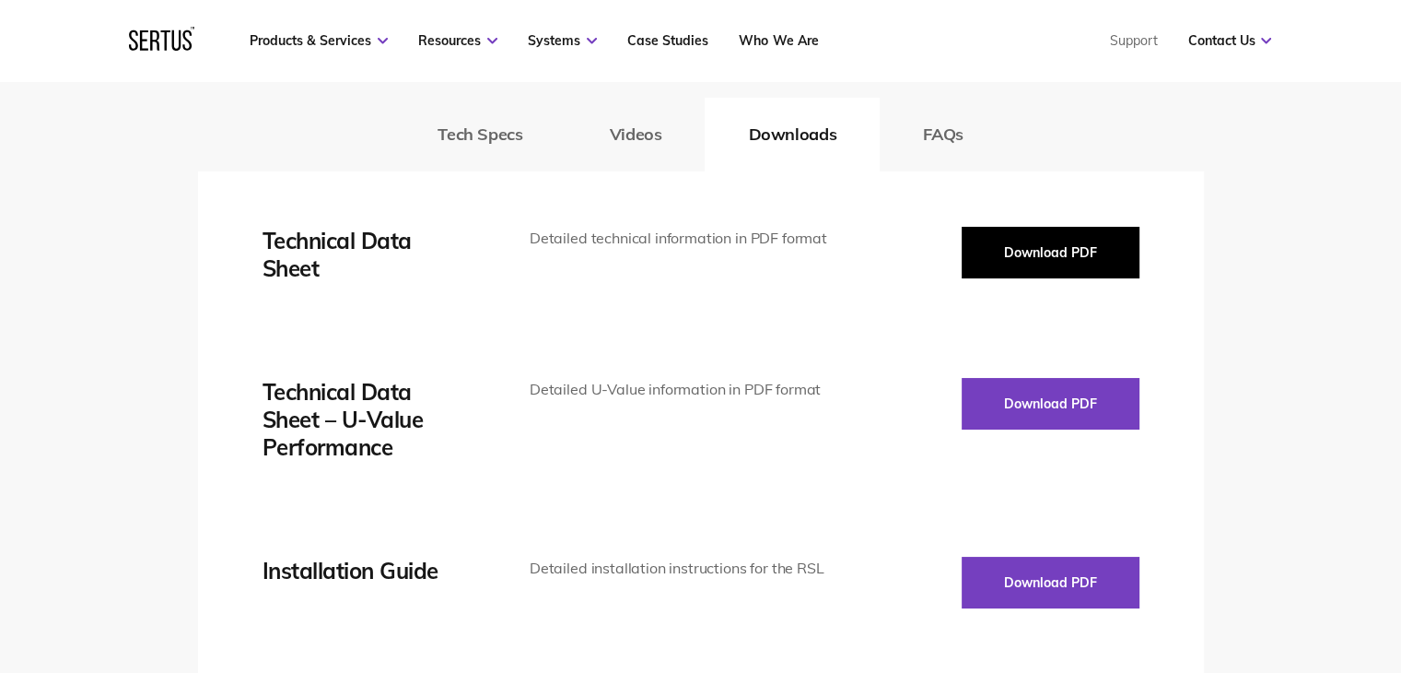
click at [1069, 256] on button "Download PDF" at bounding box center [1051, 253] width 178 height 52
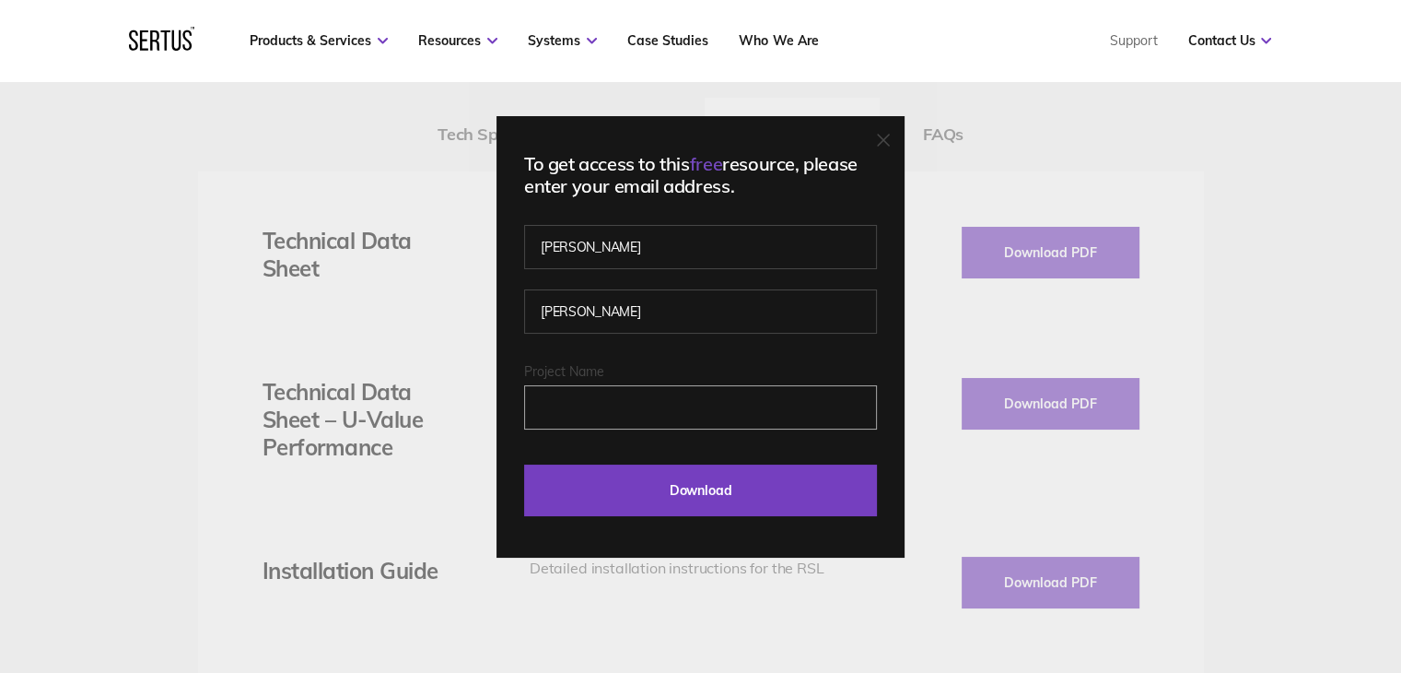
click at [608, 410] on input "Project Name" at bounding box center [700, 407] width 353 height 44
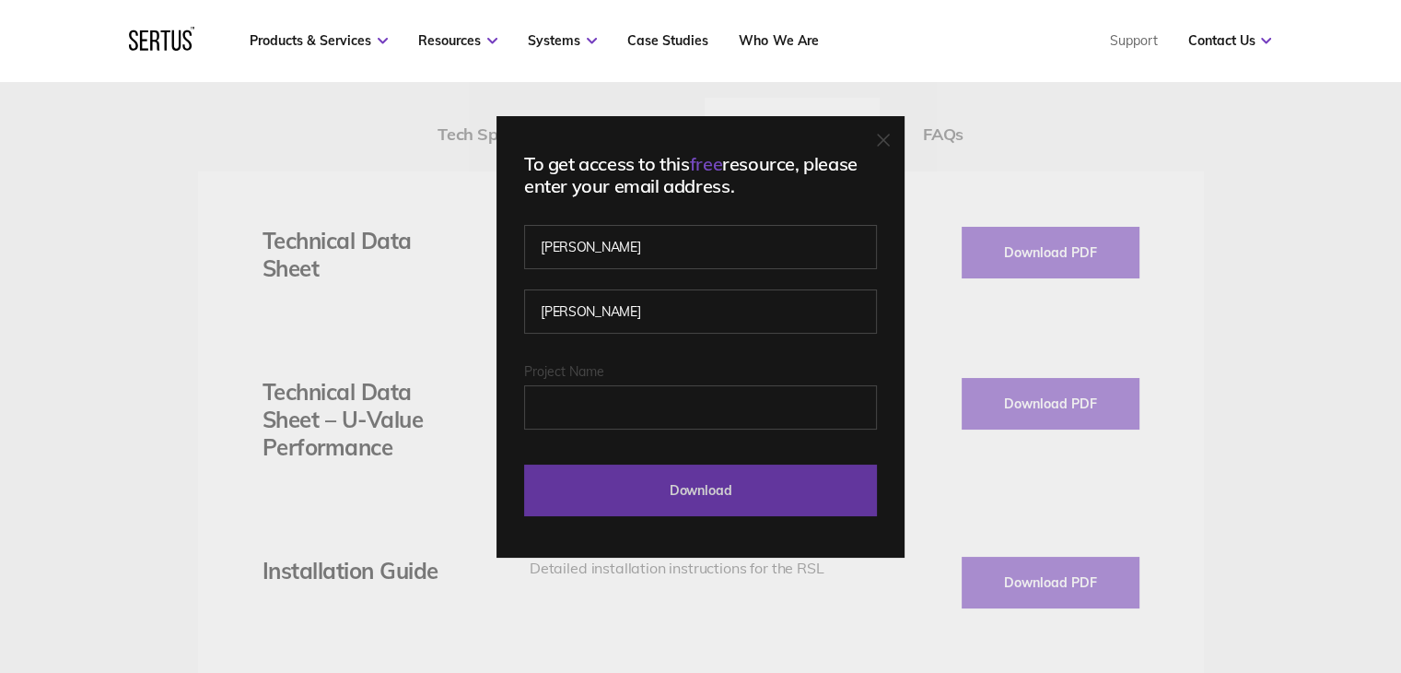
click at [703, 489] on input "Download" at bounding box center [700, 490] width 353 height 52
